Goal: Transaction & Acquisition: Purchase product/service

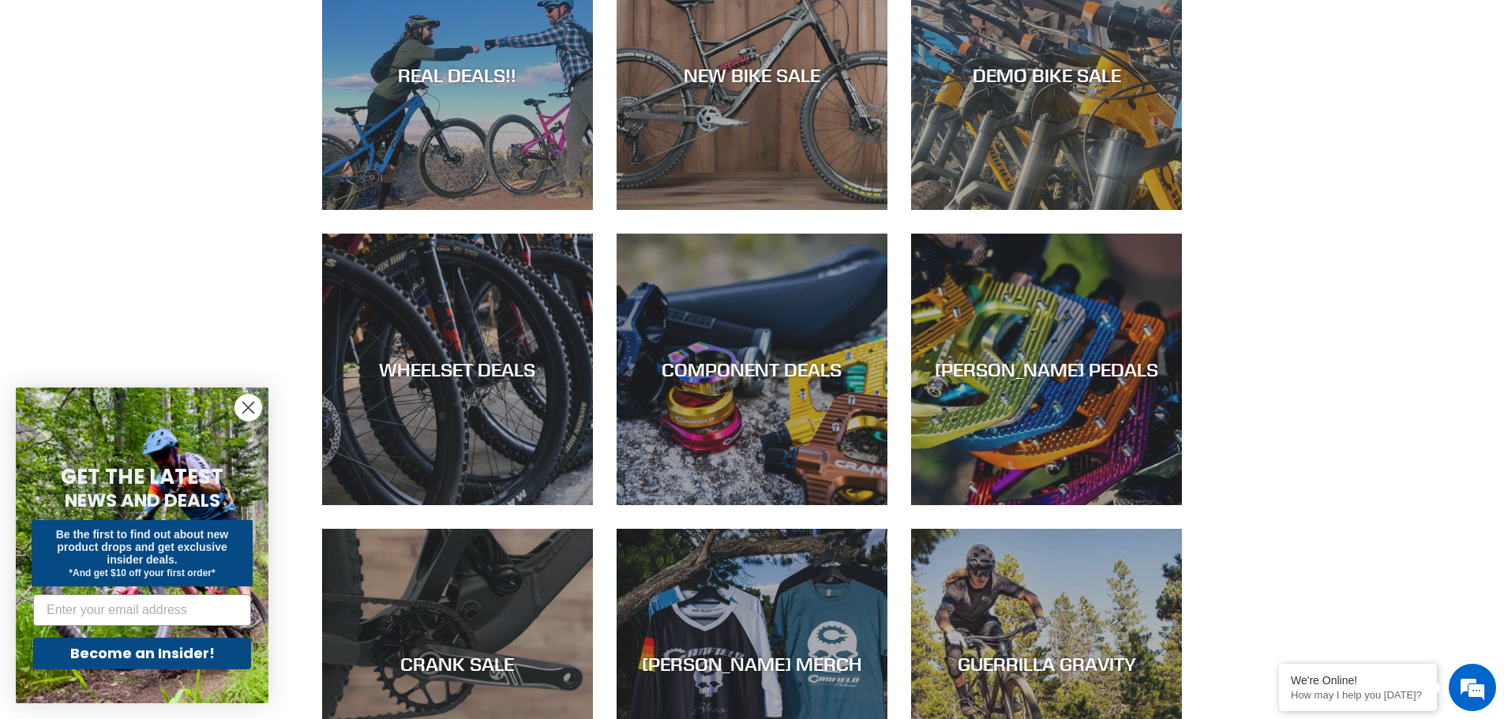
scroll to position [316, 0]
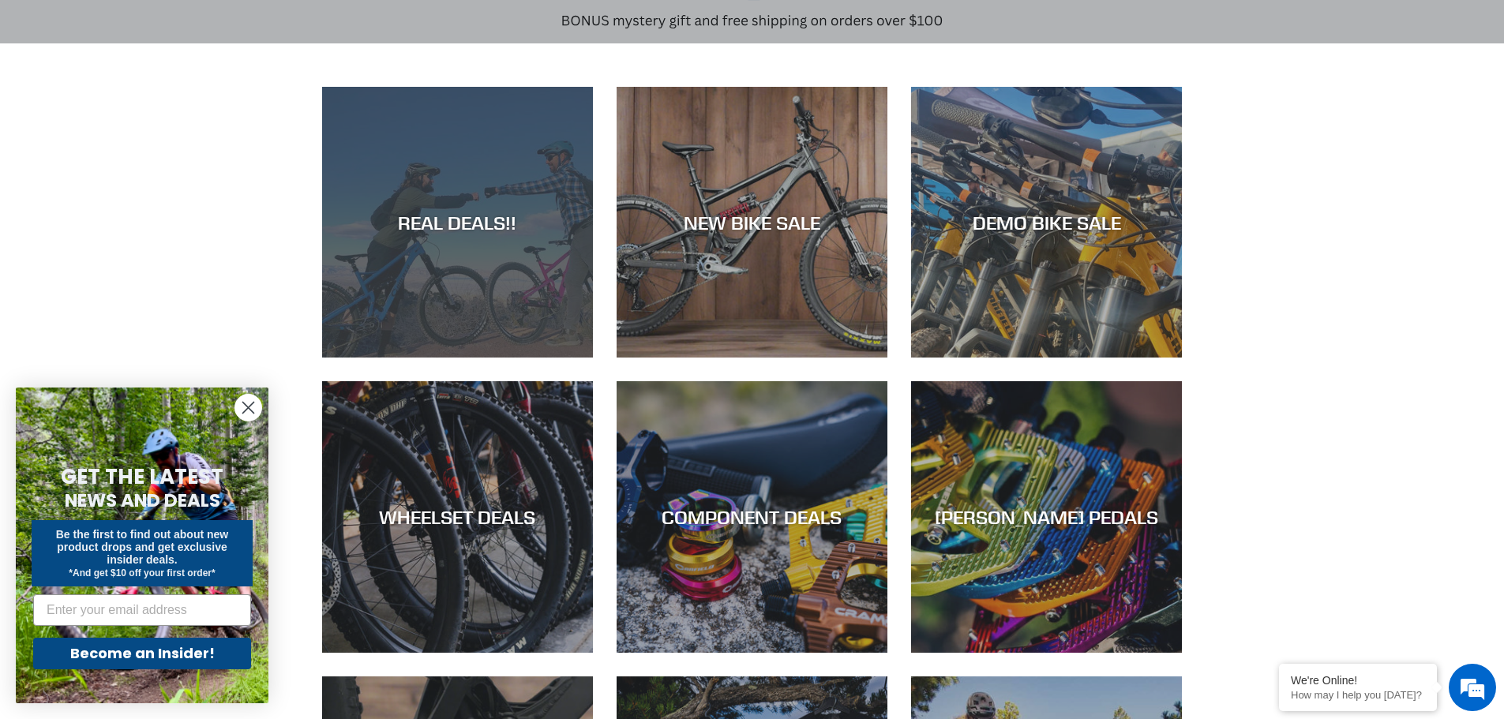
click at [485, 225] on div "REAL DEALS!!" at bounding box center [457, 222] width 271 height 23
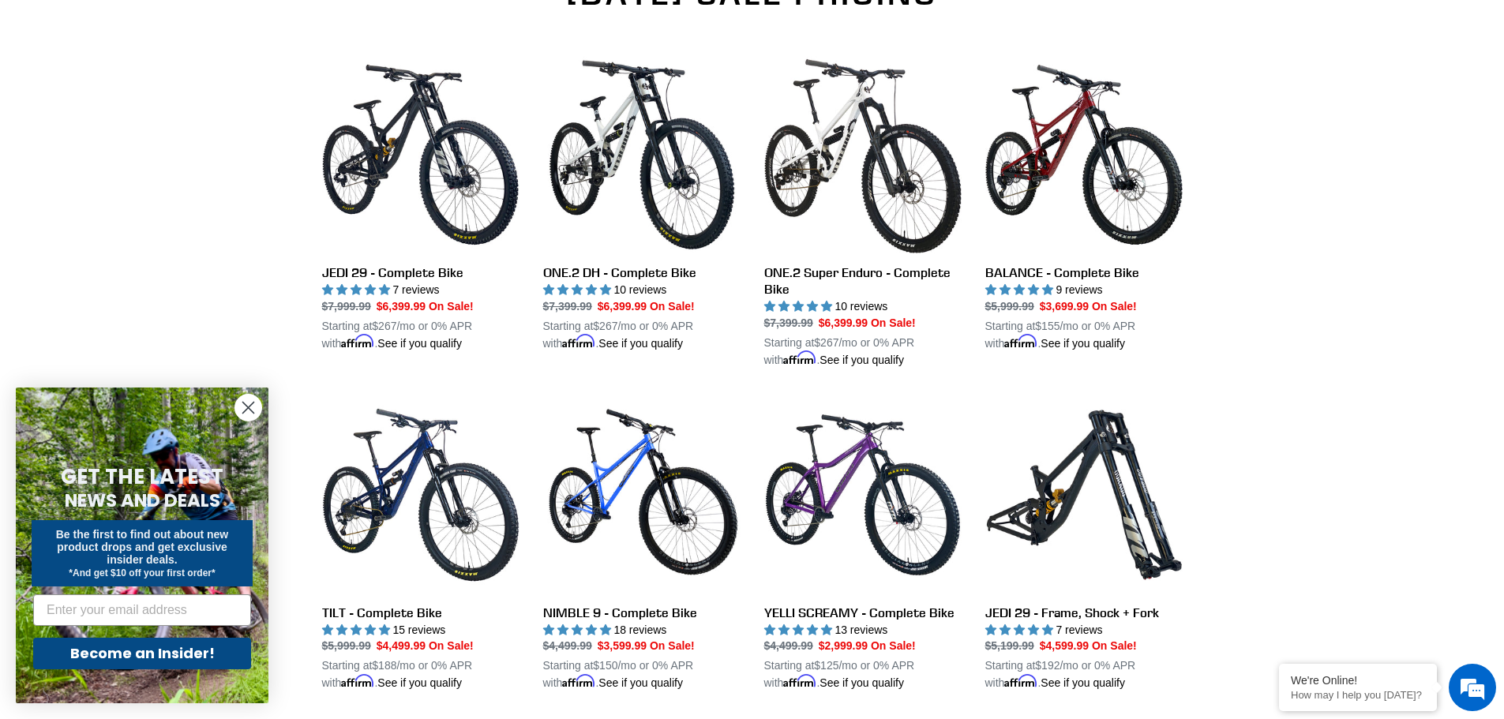
scroll to position [1105, 0]
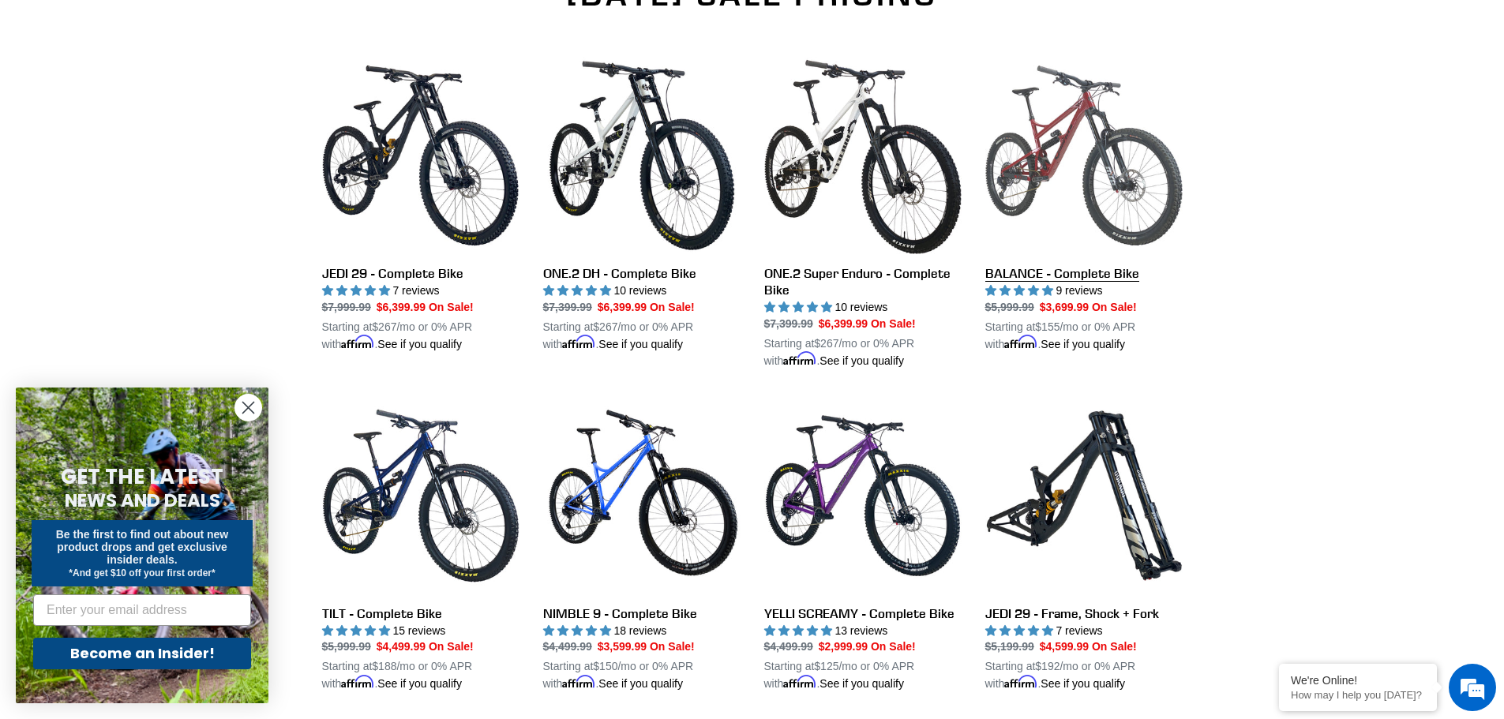
click at [1106, 272] on link "BALANCE - Complete Bike" at bounding box center [1083, 205] width 197 height 296
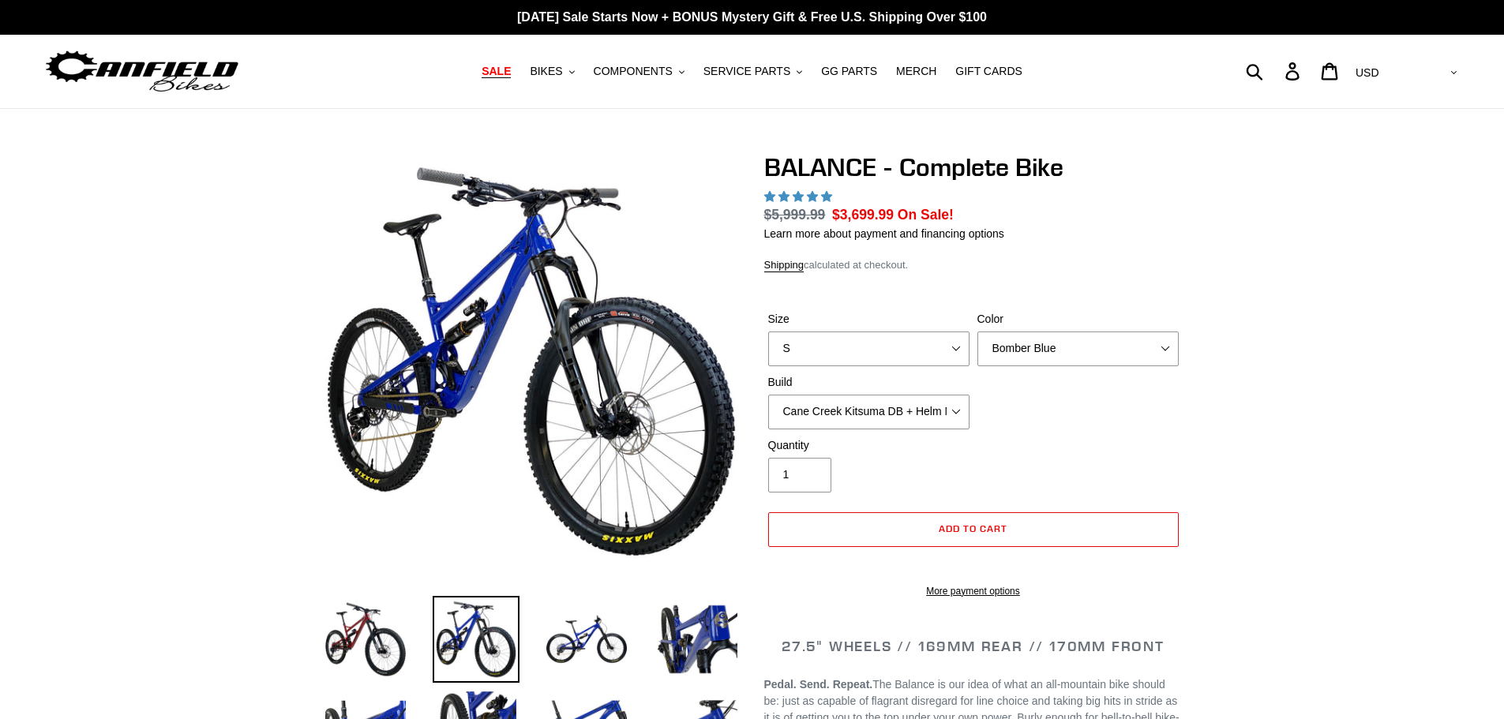
select select "highest-rating"
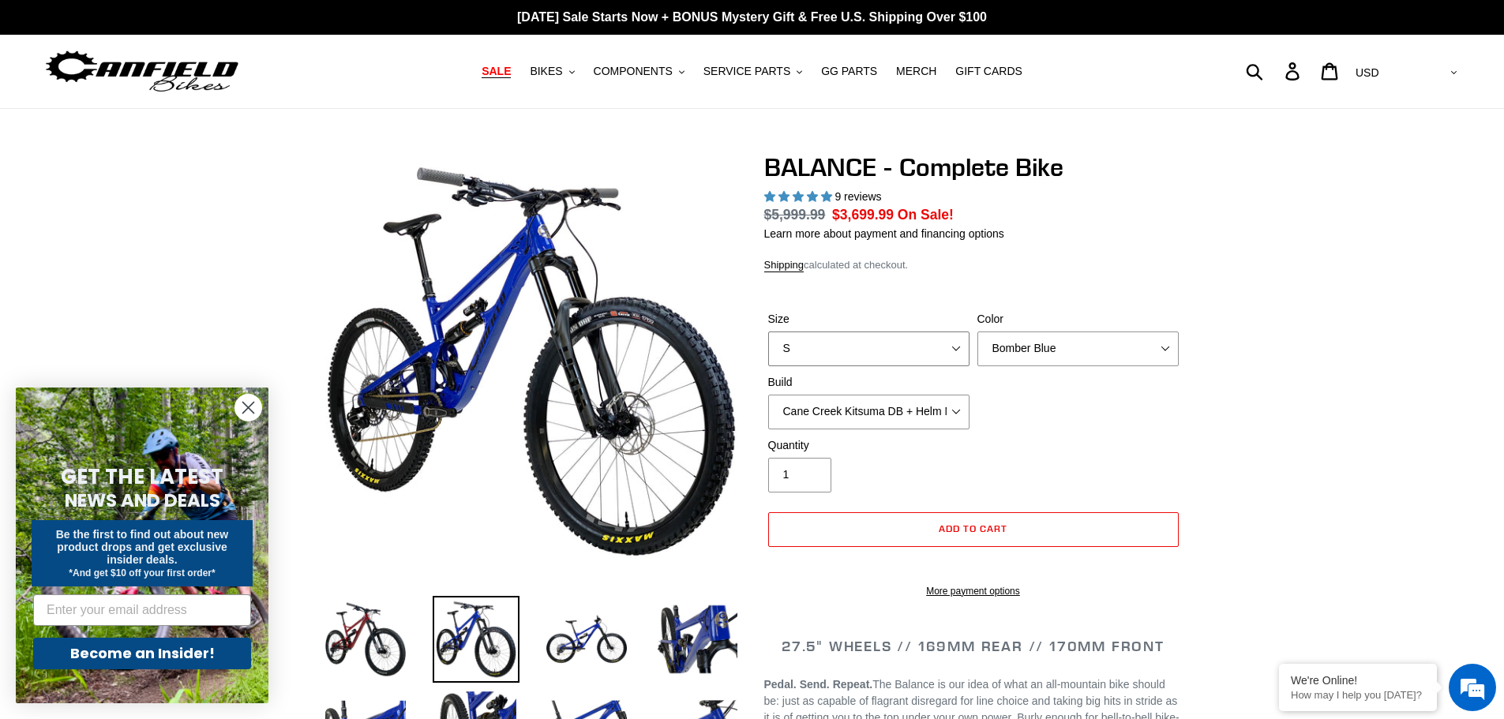
click at [967, 358] on select "S M L XL" at bounding box center [868, 349] width 201 height 35
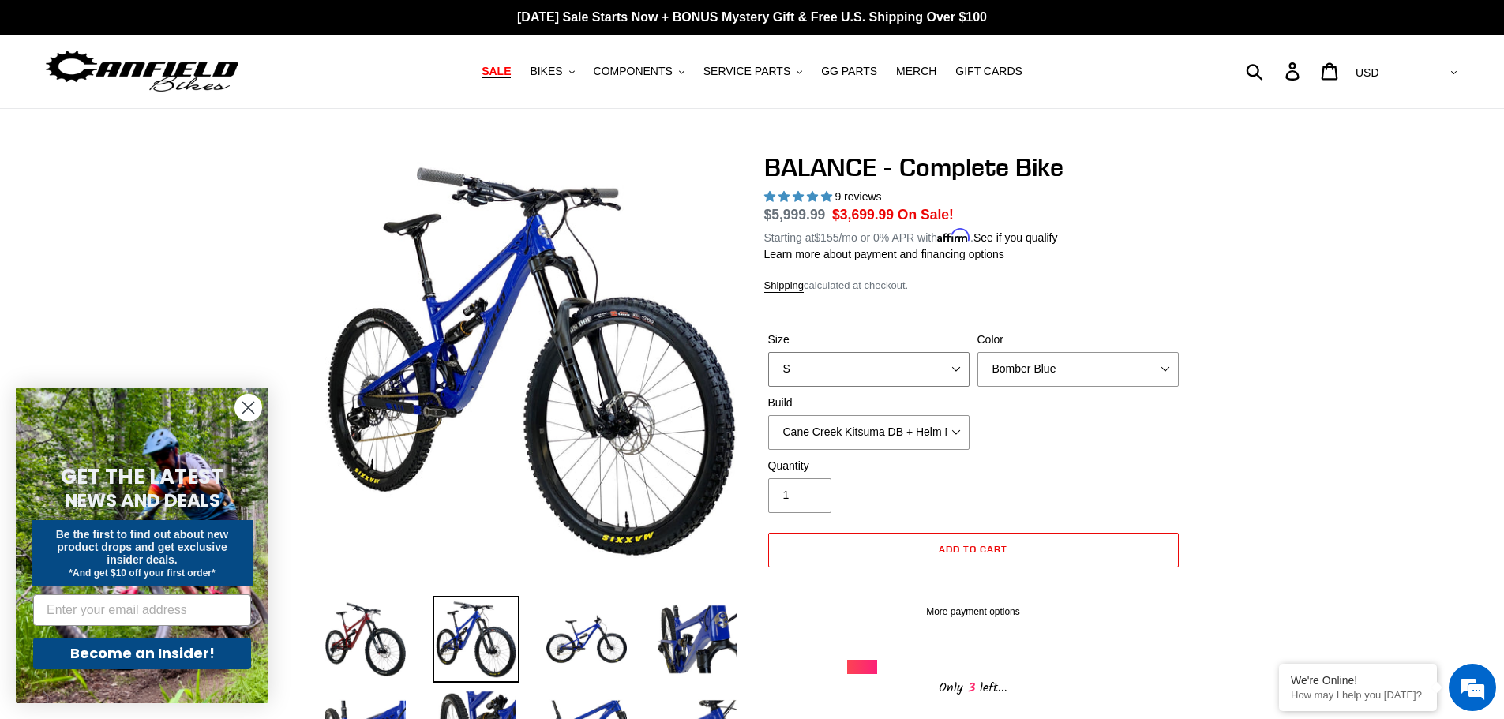
select select "XL"
click at [768, 352] on select "S M L XL" at bounding box center [868, 369] width 201 height 35
click at [1158, 369] on select "Bomber Blue Goat's Blood Stealth Black" at bounding box center [1077, 369] width 201 height 35
click at [977, 352] on select "Bomber Blue Goat's Blood Stealth Black" at bounding box center [1077, 369] width 201 height 35
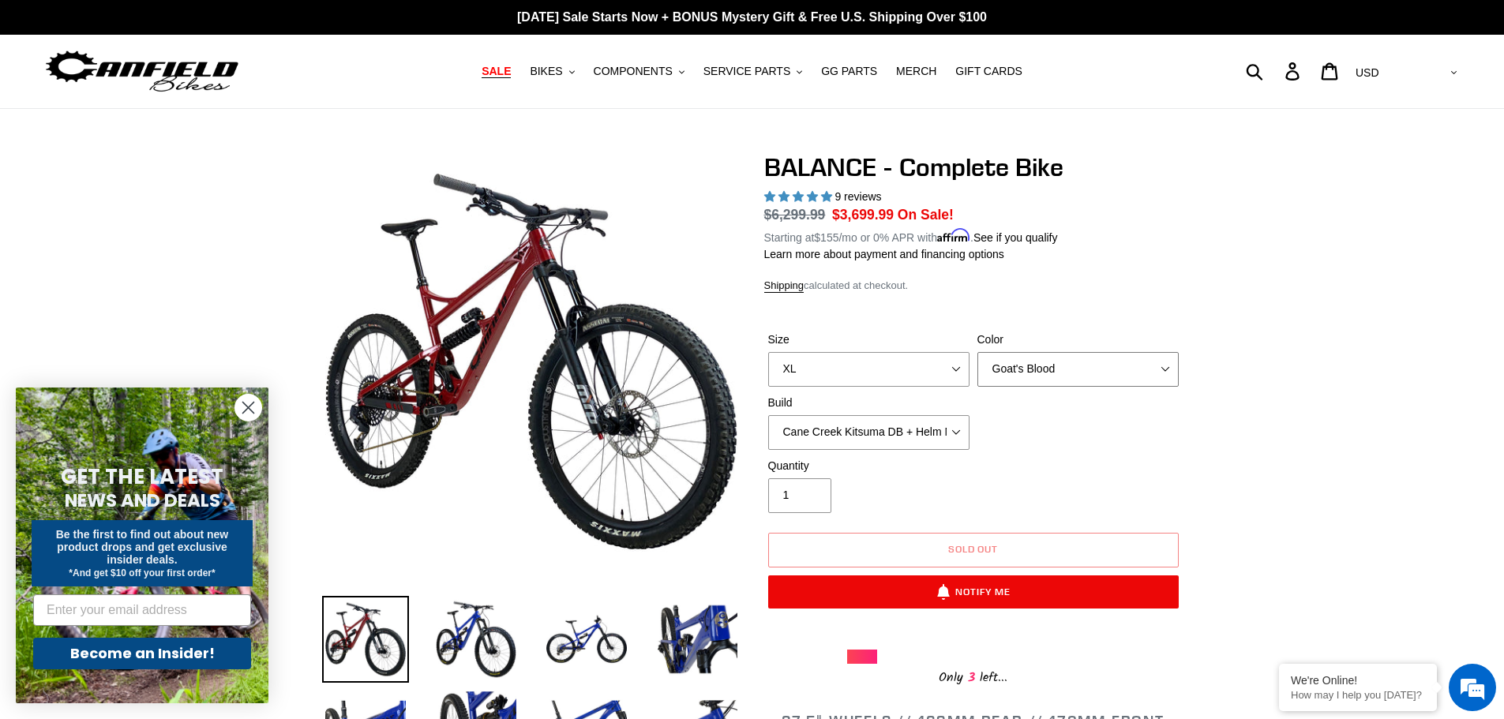
click at [1146, 377] on select "Bomber Blue Goat's Blood Stealth Black" at bounding box center [1077, 369] width 201 height 35
select select "Stealth Black"
click at [977, 352] on select "Bomber Blue Goat's Blood Stealth Black" at bounding box center [1077, 369] width 201 height 35
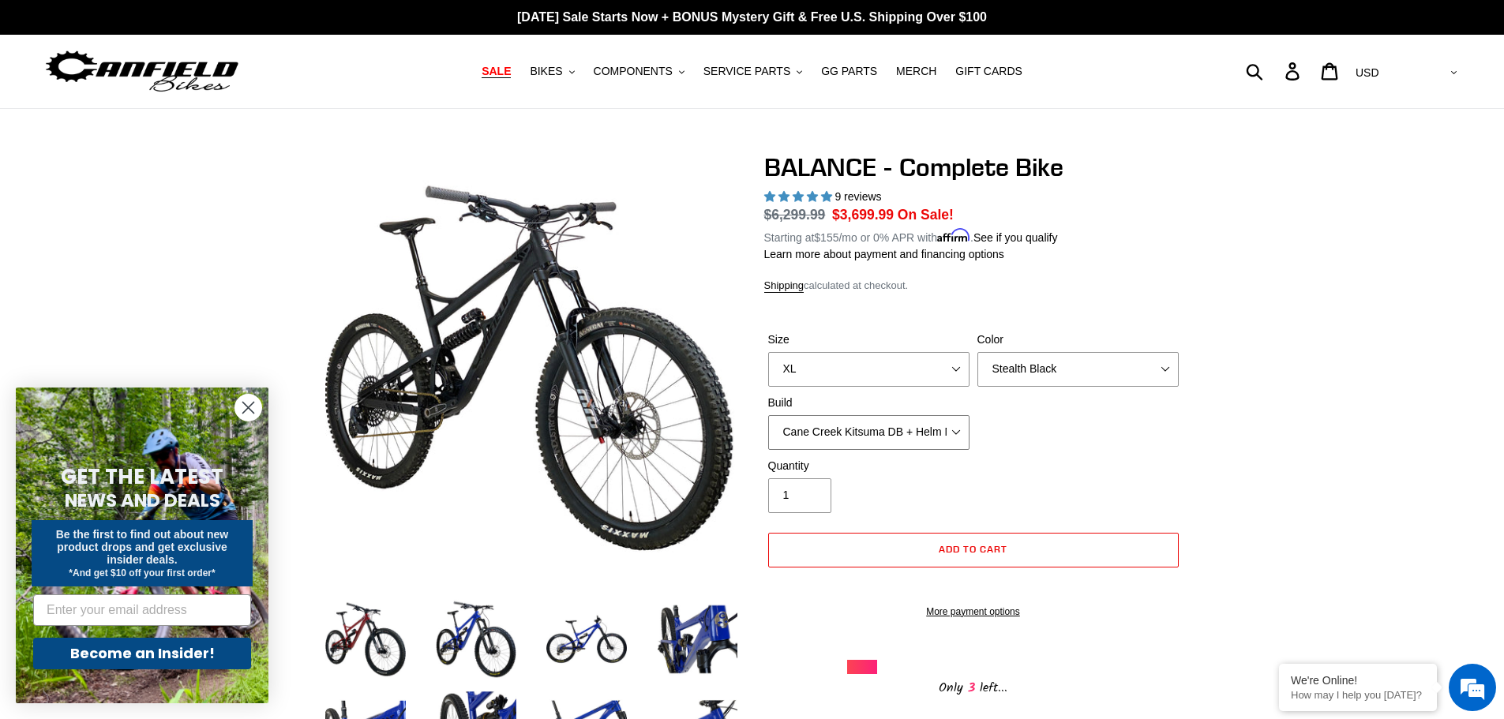
click at [952, 433] on select "Cane Creek Kitsuma DB + Helm MKII + SRAM GX Cane Creek Kitsuma DB + Helm MKII +…" at bounding box center [868, 432] width 201 height 35
click at [768, 415] on select "Cane Creek Kitsuma DB + Helm MKII + SRAM GX Cane Creek Kitsuma DB + Helm MKII +…" at bounding box center [868, 432] width 201 height 35
click at [958, 436] on select "Cane Creek Kitsuma DB + Helm MKII + SRAM GX Cane Creek Kitsuma DB + Helm MKII +…" at bounding box center [868, 432] width 201 height 35
click at [768, 415] on select "Cane Creek Kitsuma DB + Helm MKII + SRAM GX Cane Creek Kitsuma DB + Helm MKII +…" at bounding box center [868, 432] width 201 height 35
click at [964, 435] on select "Cane Creek Kitsuma DB + Helm MKII + SRAM GX Cane Creek Kitsuma DB + Helm MKII +…" at bounding box center [868, 432] width 201 height 35
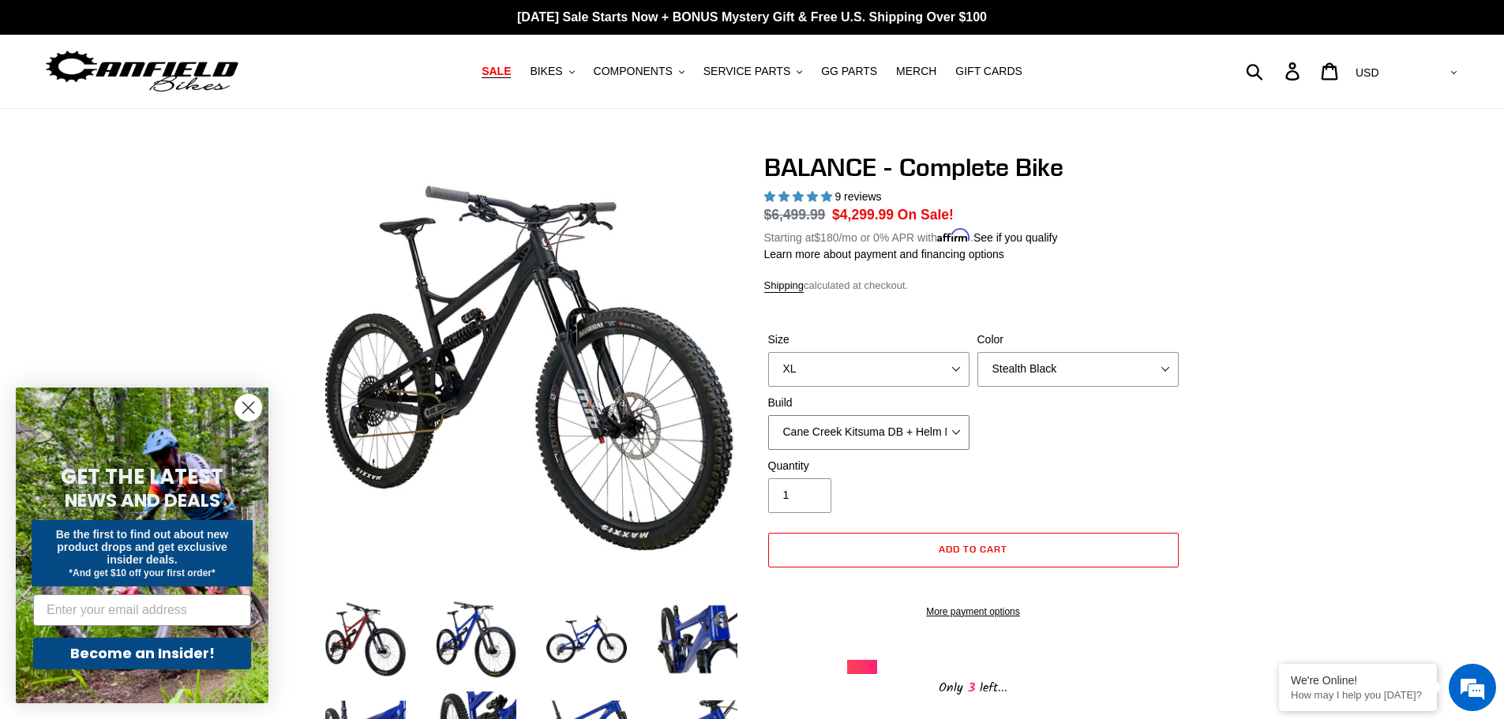
click at [768, 415] on select "Cane Creek Kitsuma DB + Helm MKII + SRAM GX Cane Creek Kitsuma DB + Helm MKII +…" at bounding box center [868, 432] width 201 height 35
click at [963, 431] on select "Cane Creek Kitsuma DB + Helm MKII + SRAM GX Cane Creek Kitsuma DB + Helm MKII +…" at bounding box center [868, 432] width 201 height 35
click at [768, 415] on select "Cane Creek Kitsuma DB + Helm MKII + SRAM GX Cane Creek Kitsuma DB + Helm MKII +…" at bounding box center [868, 432] width 201 height 35
click at [958, 439] on select "Cane Creek Kitsuma DB + Helm MKII + SRAM GX Cane Creek Kitsuma DB + Helm MKII +…" at bounding box center [868, 432] width 201 height 35
select select "RockShox Vivid ULT + Zeb ULT + SRAM GX"
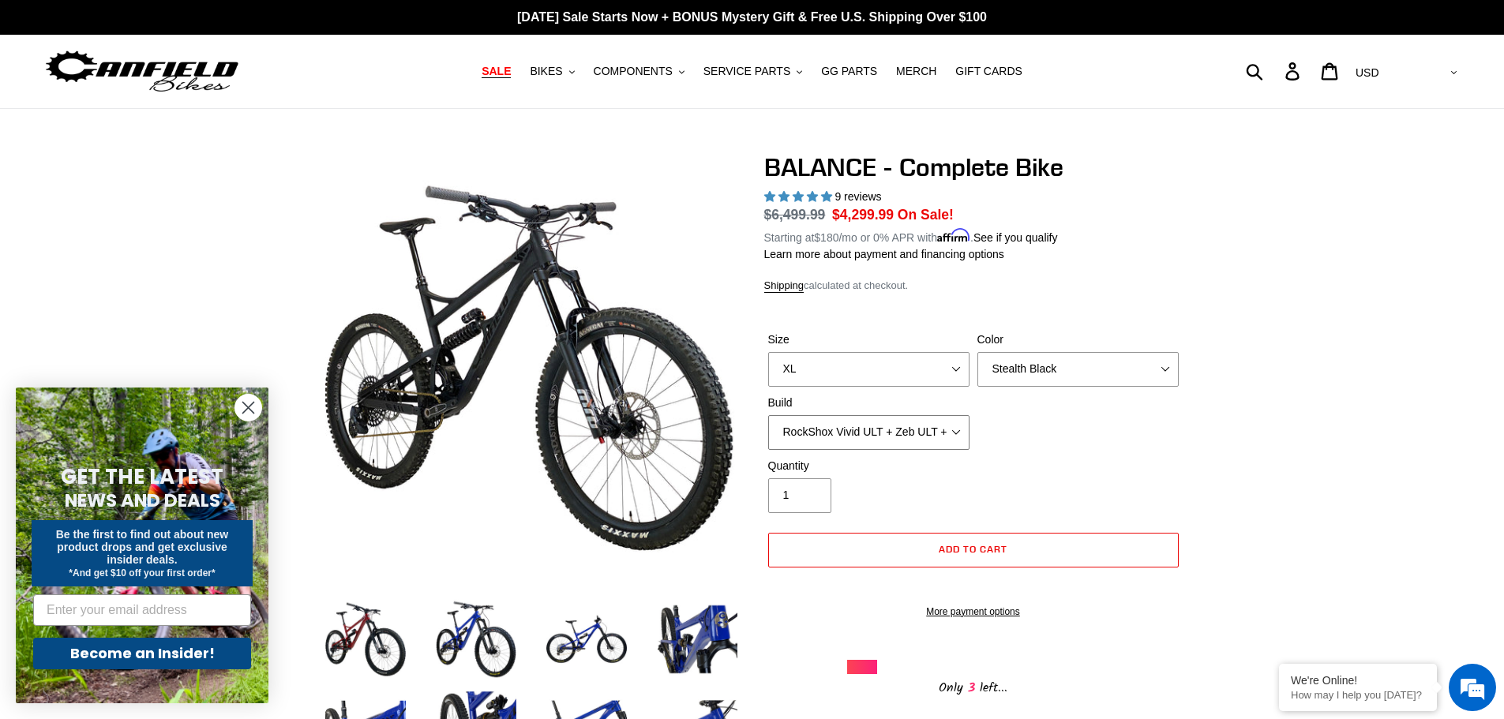
click at [768, 415] on select "Cane Creek Kitsuma DB + Helm MKII + SRAM GX Cane Creek Kitsuma DB + Helm MKII +…" at bounding box center [868, 432] width 201 height 35
click at [1137, 378] on select "Bomber Blue Goat's Blood Stealth Black" at bounding box center [1077, 369] width 201 height 35
select select "Goat's Blood"
click at [977, 352] on select "Bomber Blue Goat's Blood Stealth Black" at bounding box center [1077, 369] width 201 height 35
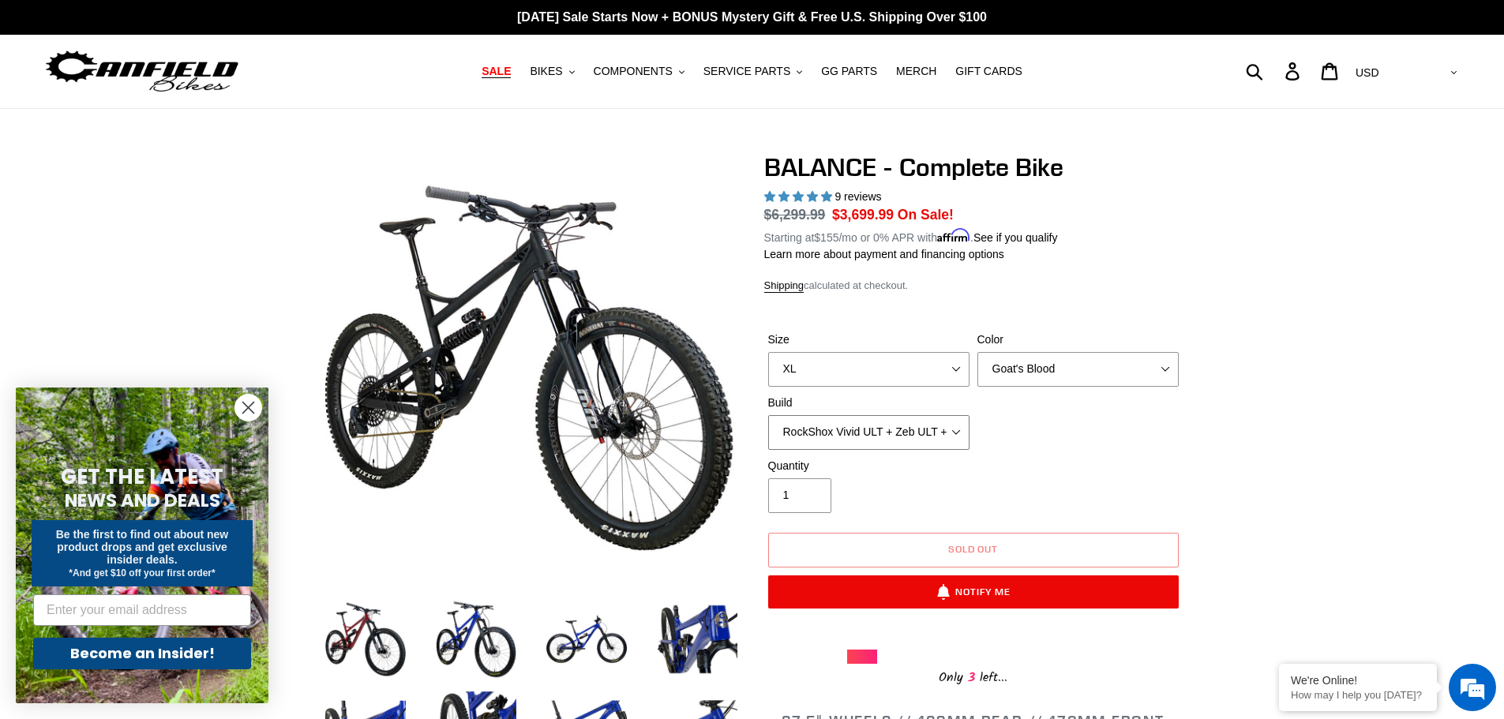
click at [957, 436] on select "Cane Creek Kitsuma DB + Helm MKII + SRAM GX Cane Creek Kitsuma DB + Helm MKII +…" at bounding box center [868, 432] width 201 height 35
click at [768, 415] on select "Cane Creek Kitsuma DB + Helm MKII + SRAM GX Cane Creek Kitsuma DB + Helm MKII +…" at bounding box center [868, 432] width 201 height 35
click at [956, 439] on select "Cane Creek Kitsuma DB + Helm MKII + SRAM GX Cane Creek Kitsuma DB + Helm MKII +…" at bounding box center [868, 432] width 201 height 35
click at [768, 415] on select "Cane Creek Kitsuma DB + Helm MKII + SRAM GX Cane Creek Kitsuma DB + Helm MKII +…" at bounding box center [868, 432] width 201 height 35
click at [960, 441] on select "Cane Creek Kitsuma DB + Helm MKII + SRAM GX Cane Creek Kitsuma DB + Helm MKII +…" at bounding box center [868, 432] width 201 height 35
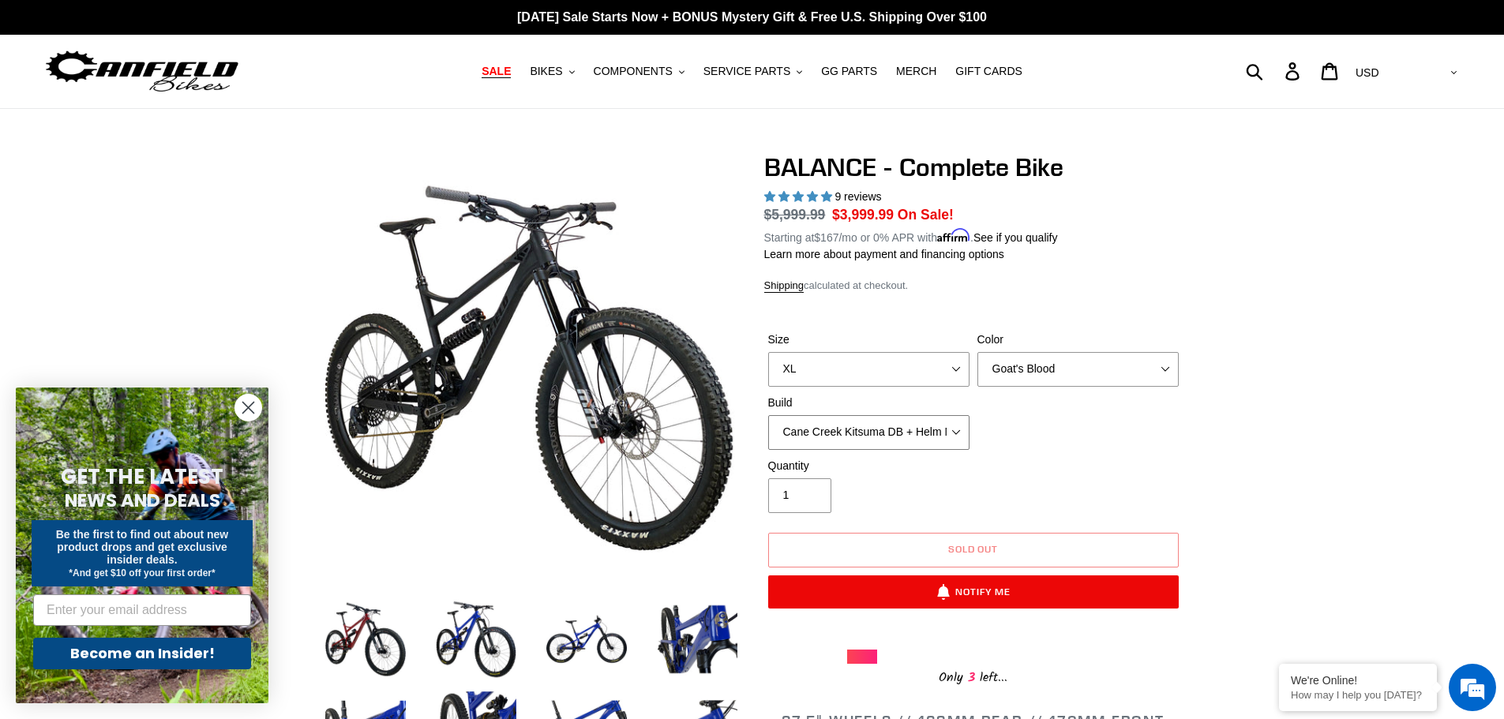
click at [768, 415] on select "Cane Creek Kitsuma DB + Helm MKII + SRAM GX Cane Creek Kitsuma DB + Helm MKII +…" at bounding box center [868, 432] width 201 height 35
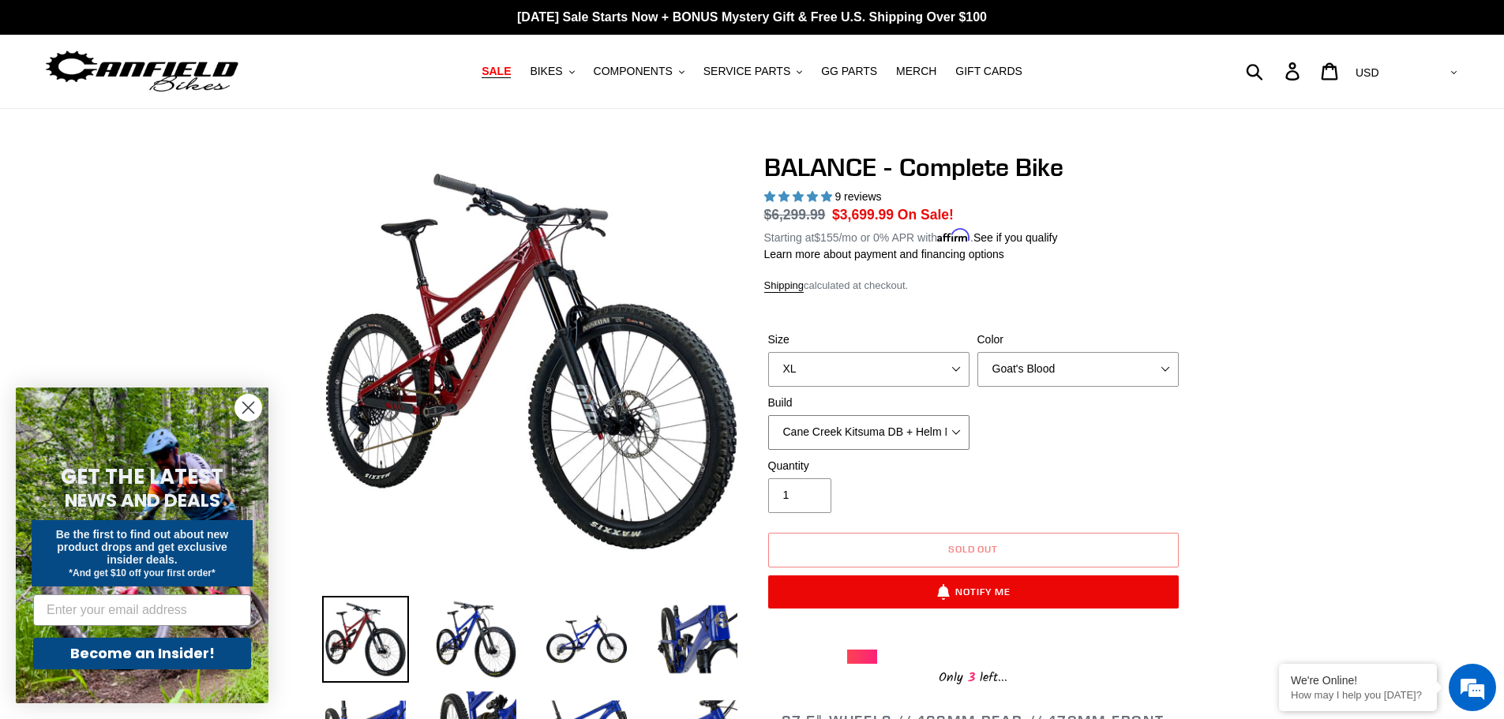
click at [962, 439] on select "Cane Creek Kitsuma DB + Helm MKII + SRAM GX Cane Creek Kitsuma DB + Helm MKII +…" at bounding box center [868, 432] width 201 height 35
click at [768, 415] on select "Cane Creek Kitsuma DB + Helm MKII + SRAM GX Cane Creek Kitsuma DB + Helm MKII +…" at bounding box center [868, 432] width 201 height 35
drag, startPoint x: 954, startPoint y: 433, endPoint x: 951, endPoint y: 442, distance: 9.2
click at [952, 437] on select "Cane Creek Kitsuma DB + Helm MKII + SRAM GX Cane Creek Kitsuma DB + Helm MKII +…" at bounding box center [868, 432] width 201 height 35
select select "RockShox Vivid ULT + Zeb ULT + SRAM GX"
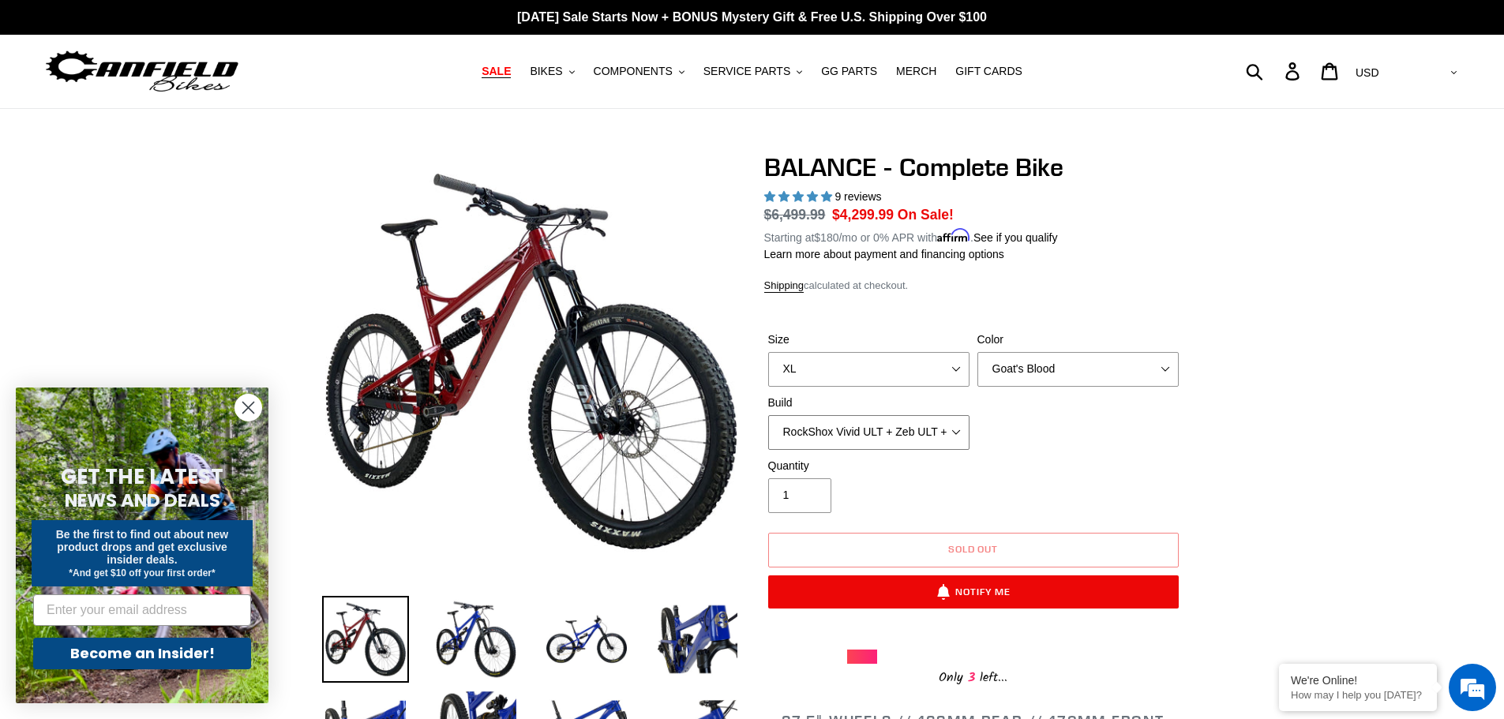
click at [768, 415] on select "Cane Creek Kitsuma DB + Helm MKII + SRAM GX Cane Creek Kitsuma DB + Helm MKII +…" at bounding box center [868, 432] width 201 height 35
click at [1165, 379] on select "Bomber Blue Goat's Blood Stealth Black" at bounding box center [1077, 369] width 201 height 35
click at [977, 352] on select "Bomber Blue Goat's Blood Stealth Black" at bounding box center [1077, 369] width 201 height 35
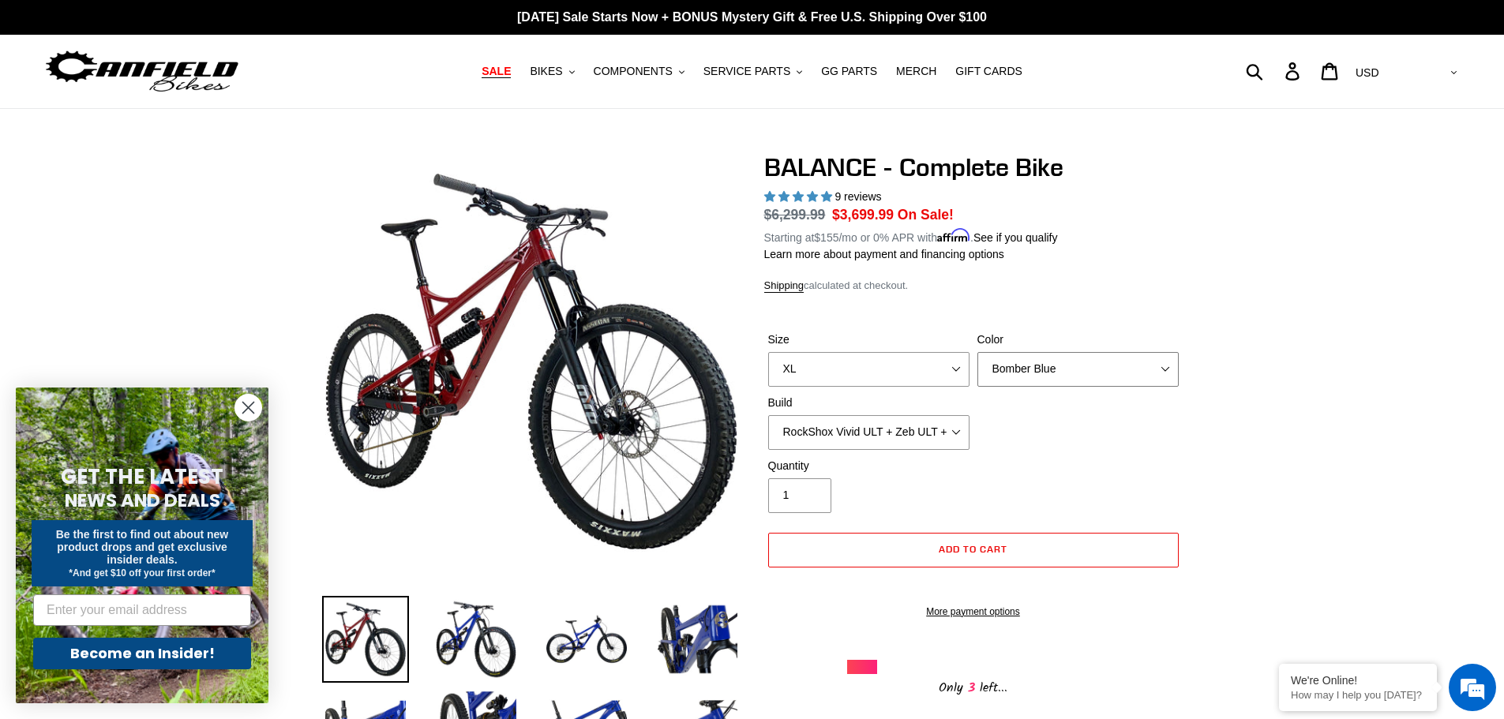
click at [1164, 379] on select "Bomber Blue Goat's Blood Stealth Black" at bounding box center [1077, 369] width 201 height 35
select select "Stealth Black"
click at [977, 352] on select "Bomber Blue Goat's Blood Stealth Black" at bounding box center [1077, 369] width 201 height 35
click at [511, 78] on span "SALE" at bounding box center [496, 71] width 29 height 13
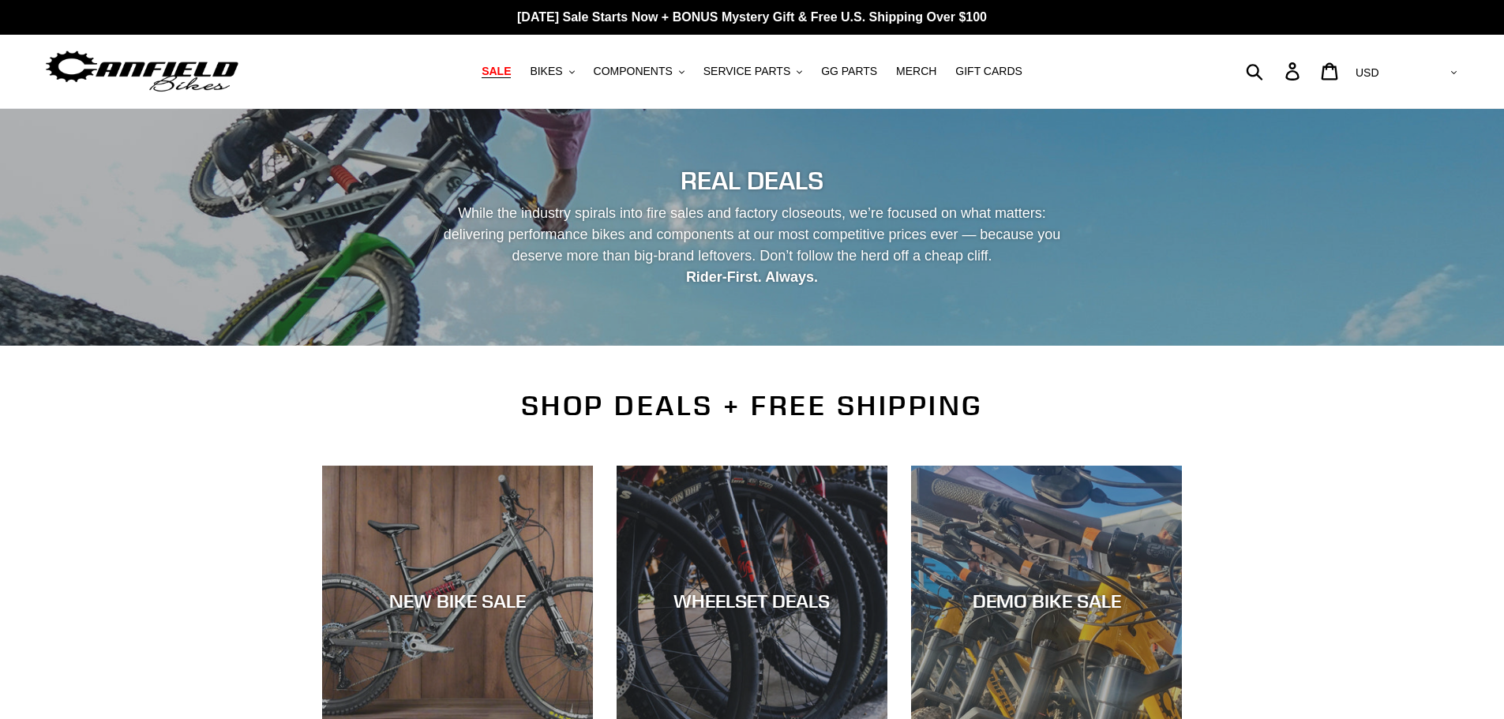
scroll to position [316, 0]
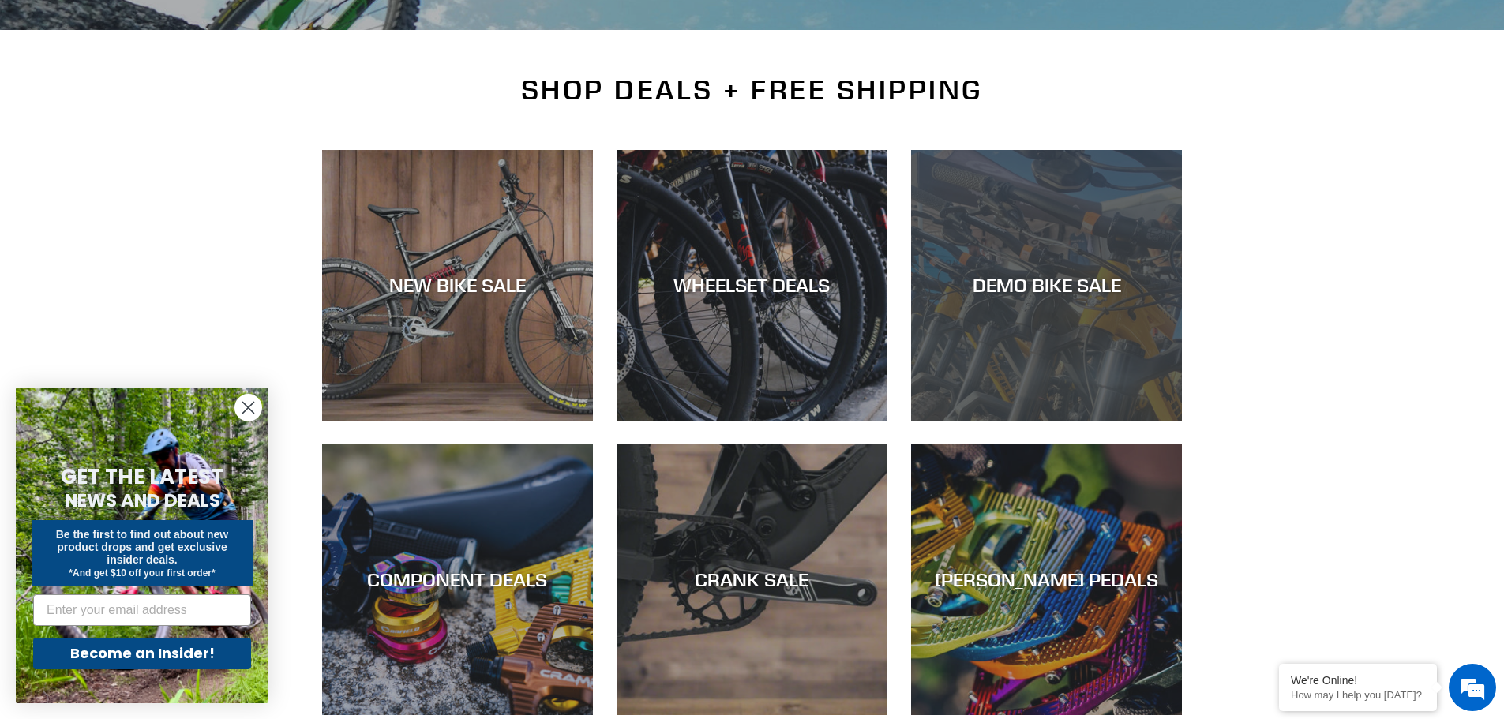
click at [1002, 290] on div "DEMO BIKE SALE" at bounding box center [1046, 285] width 271 height 23
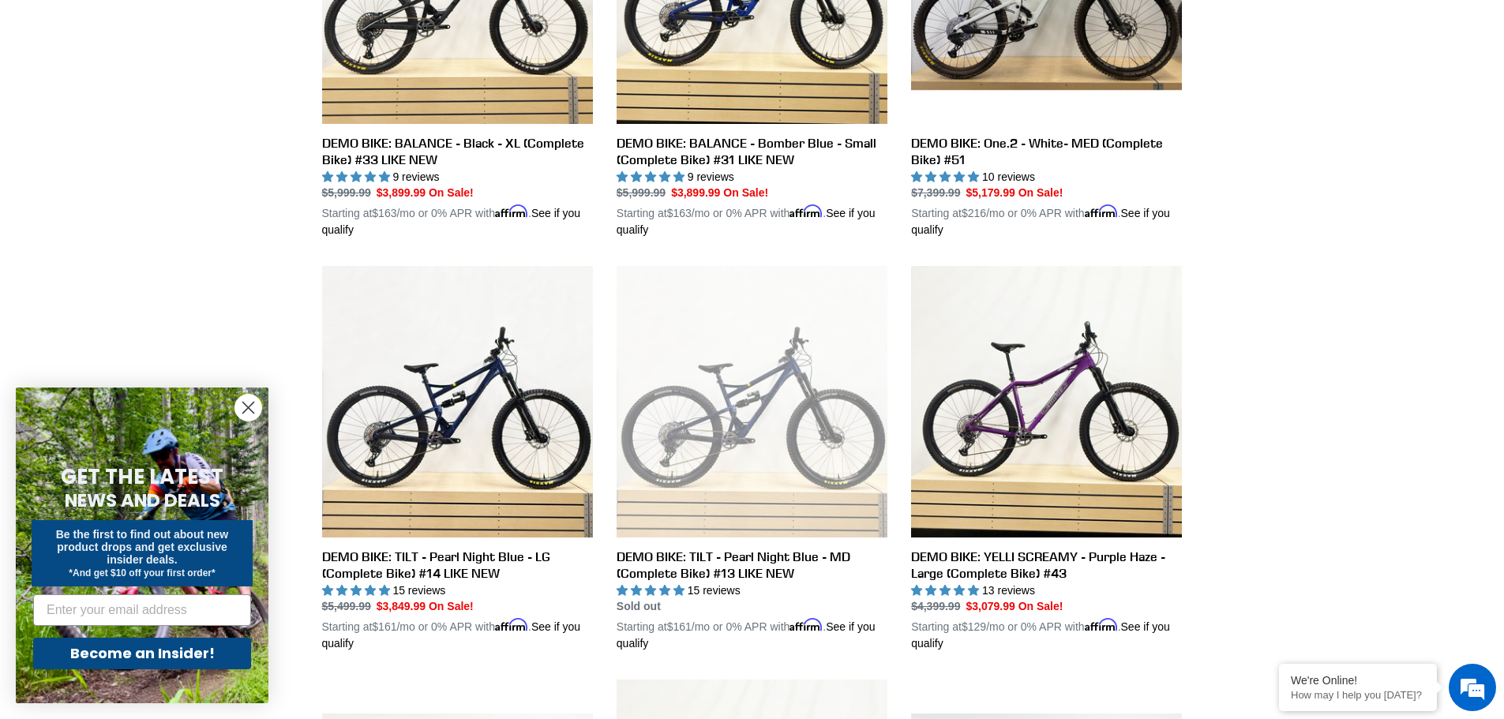
scroll to position [474, 0]
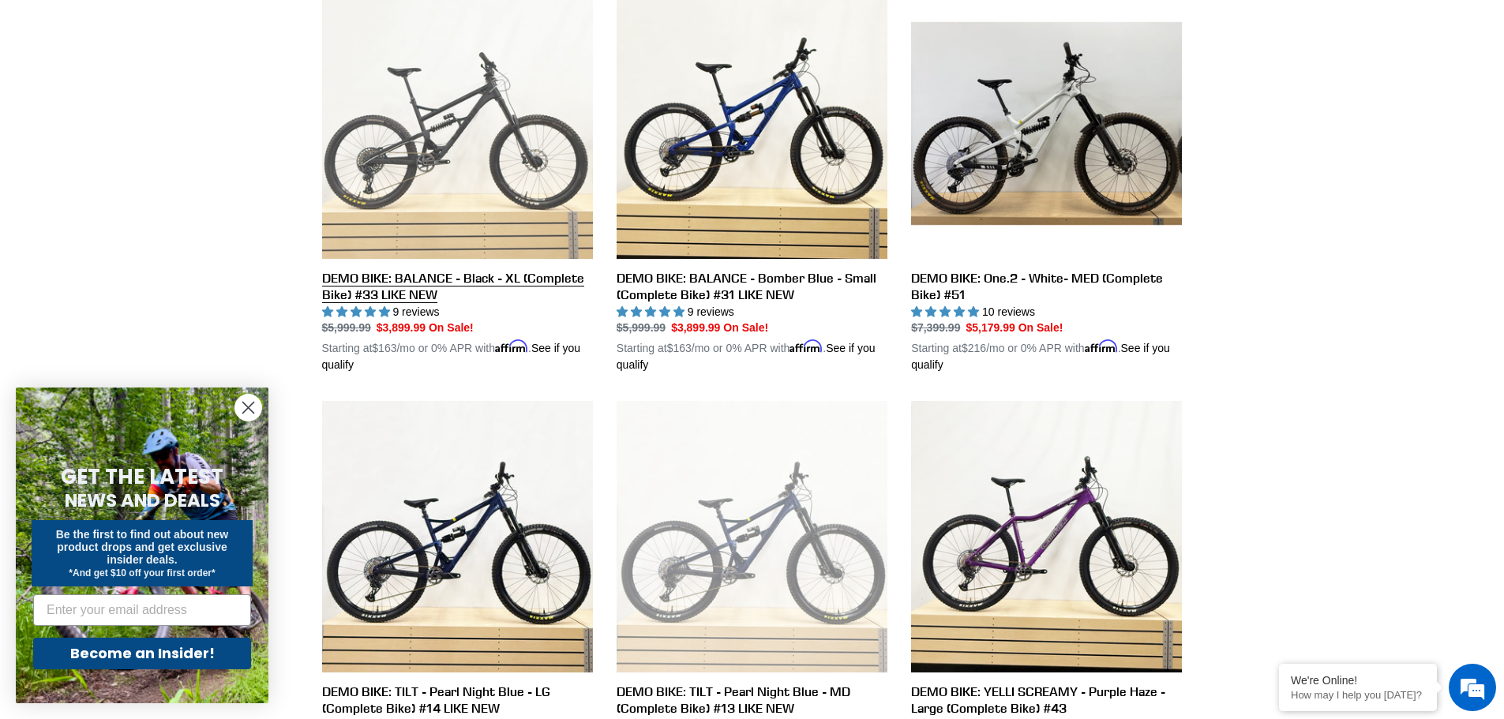
click at [538, 279] on link "DEMO BIKE: BALANCE - Black - XL (Complete Bike) #33 LIKE NEW" at bounding box center [457, 181] width 271 height 386
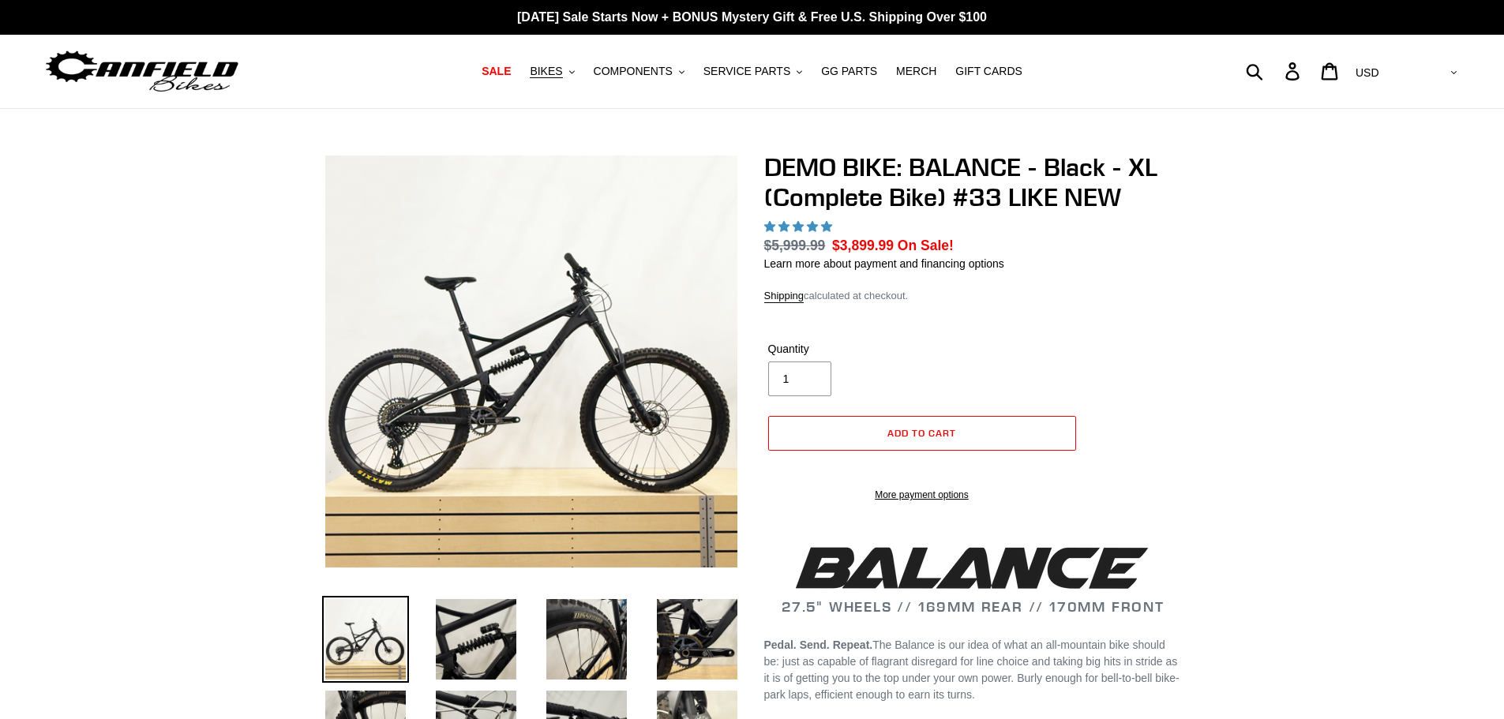
select select "highest-rating"
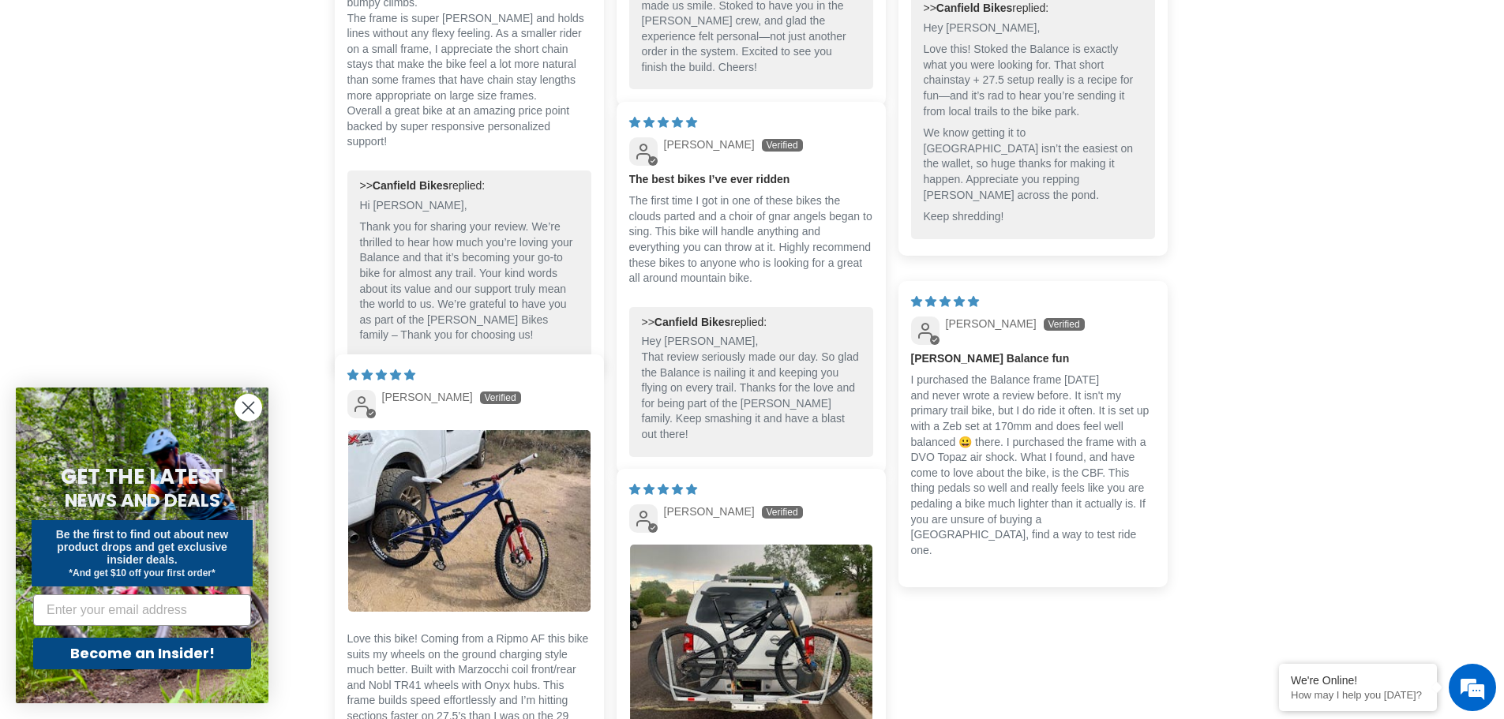
scroll to position [3869, 0]
